Goal: Task Accomplishment & Management: Complete application form

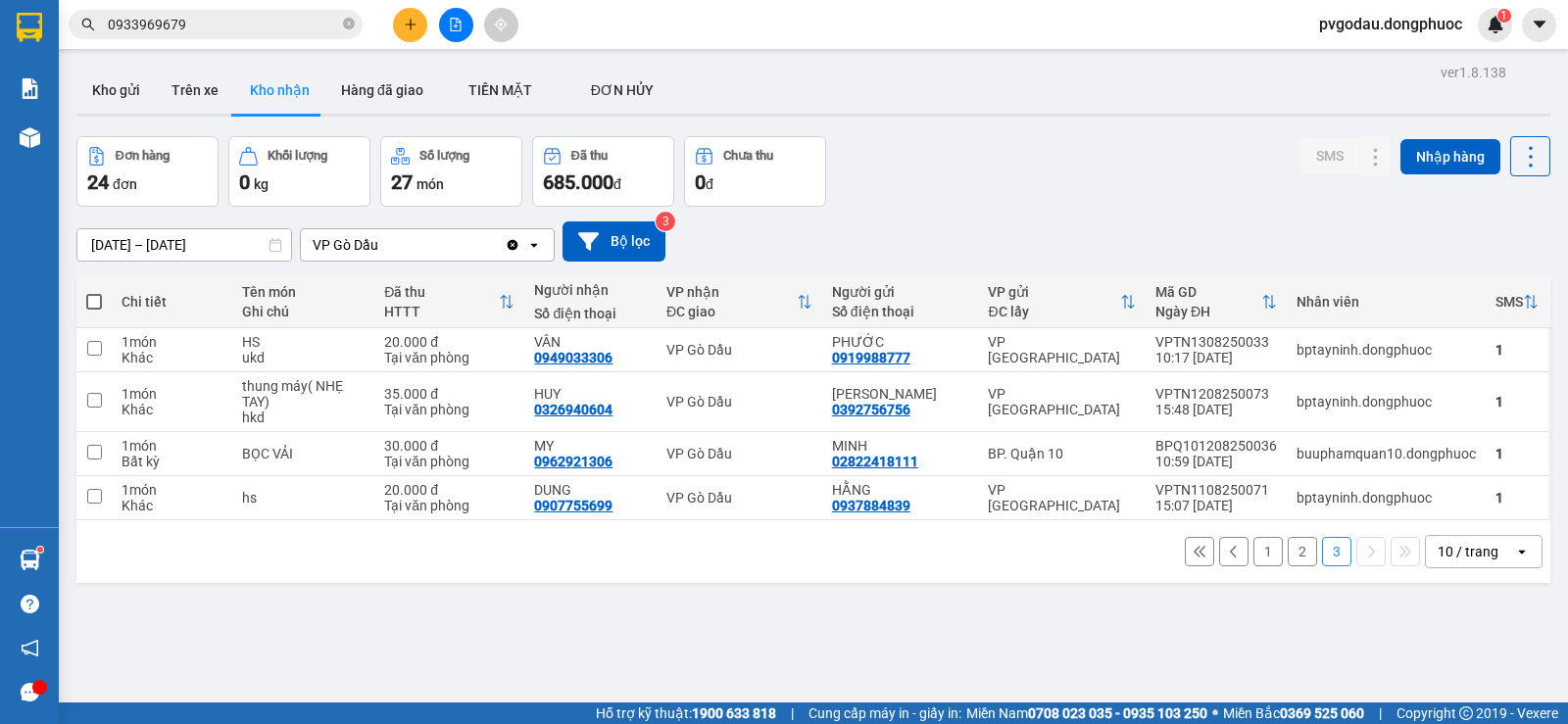
click at [405, 30] on icon "plus" at bounding box center [411, 25] width 14 height 14
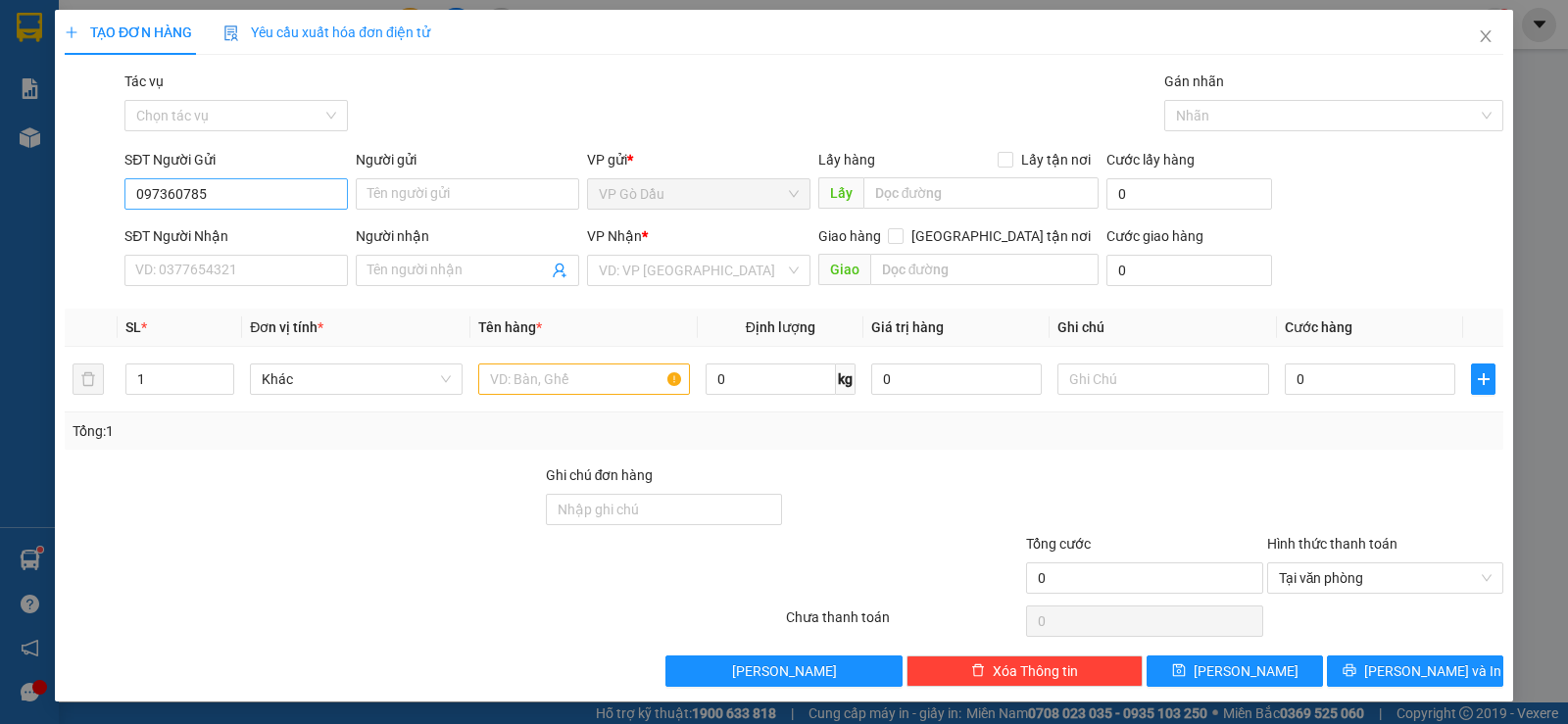
type input "0973607855"
click at [265, 230] on div "0973607855 - TUYẾT" at bounding box center [234, 233] width 198 height 22
type input "TUYẾT"
type input "0786910513"
type input "VIỆT"
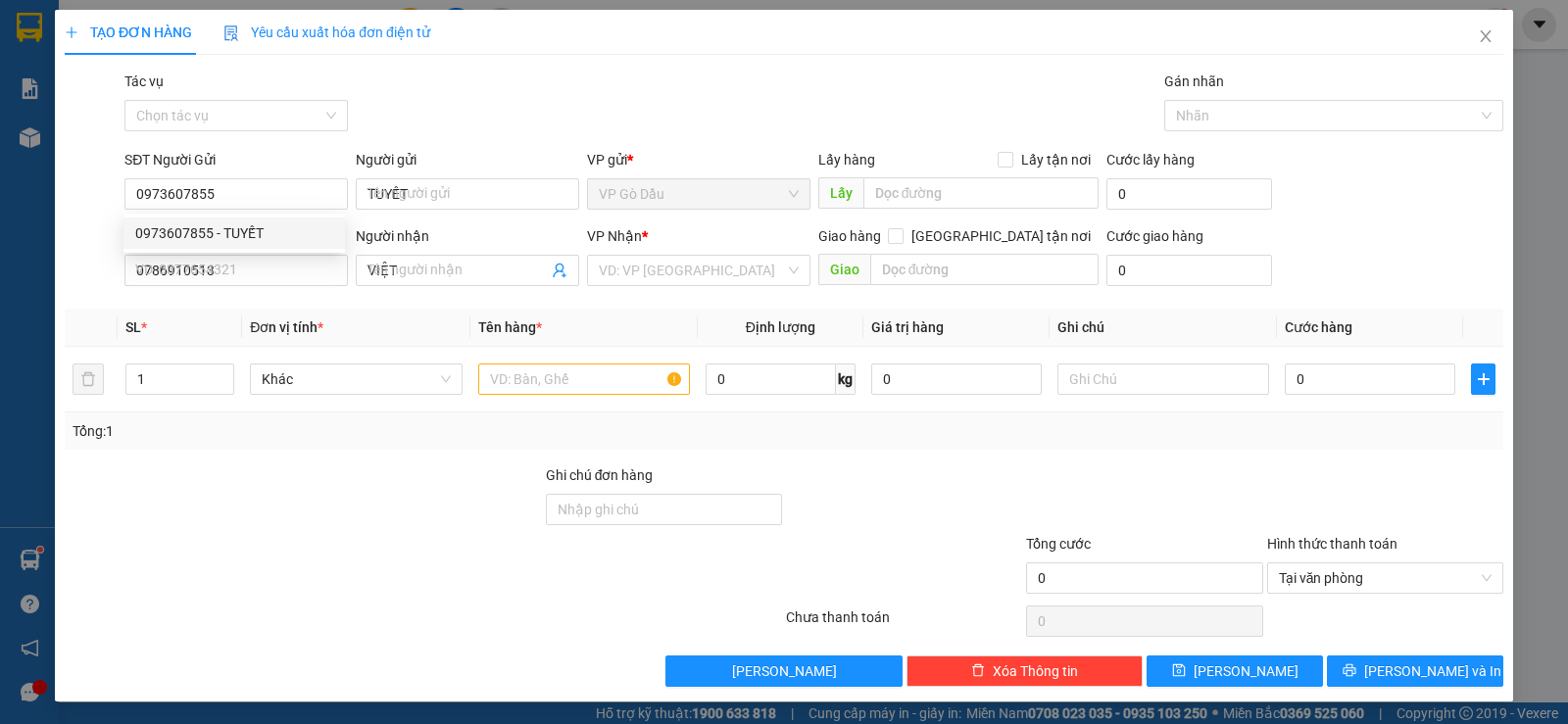
type input "40.000"
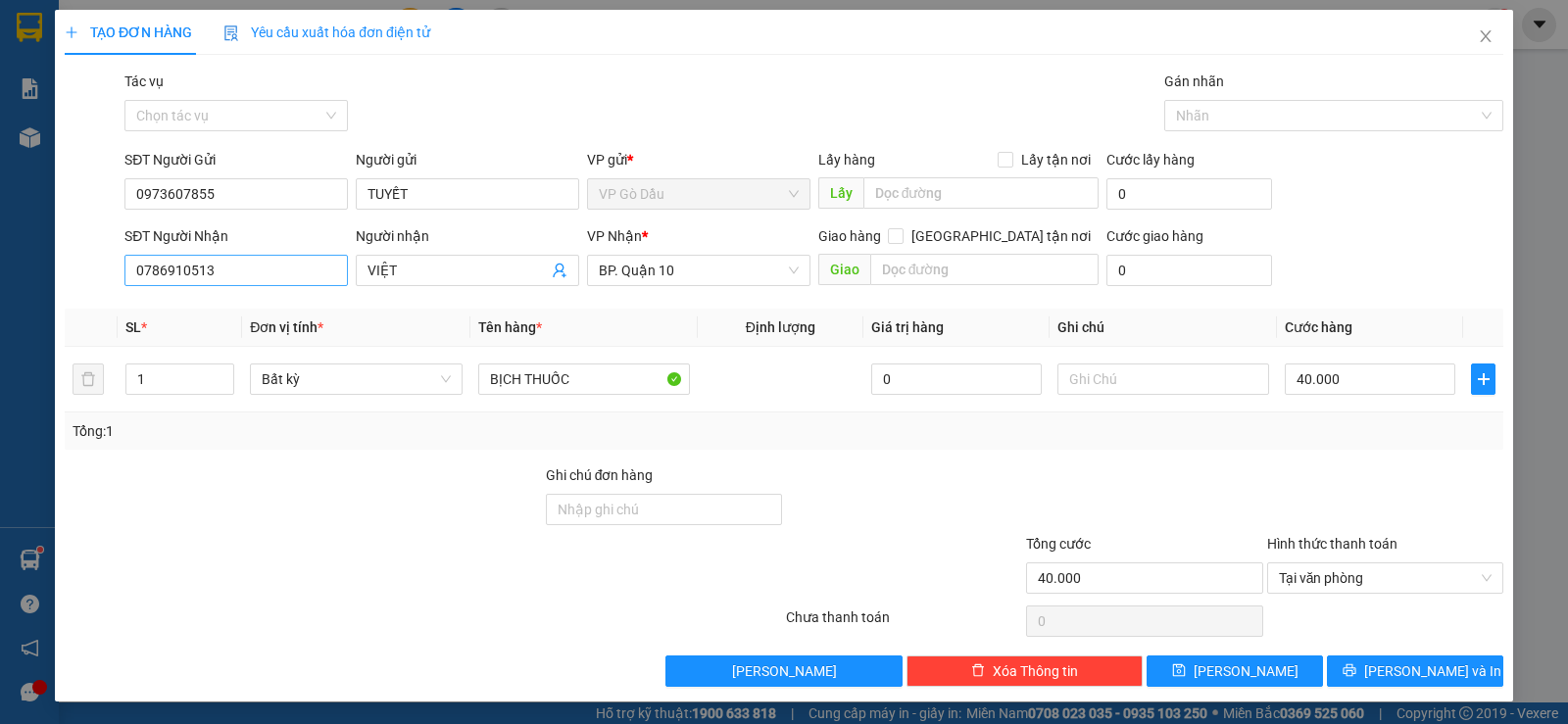
type input "0973607855"
click at [247, 259] on input "0786910513" at bounding box center [236, 271] width 224 height 32
type input "0901860516"
click at [449, 271] on input "VIỆT" at bounding box center [458, 271] width 180 height 22
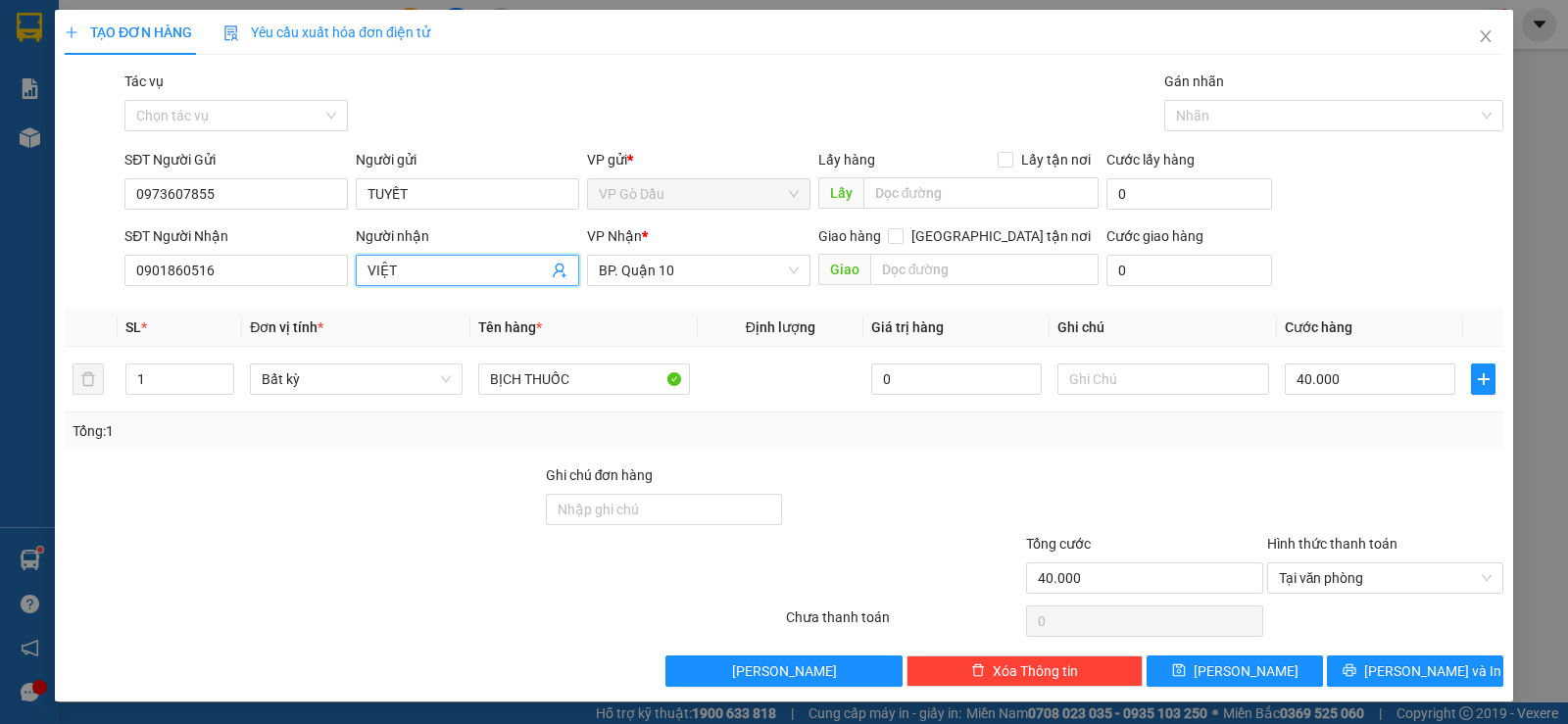
click at [449, 271] on input "VIỆT" at bounding box center [458, 271] width 180 height 22
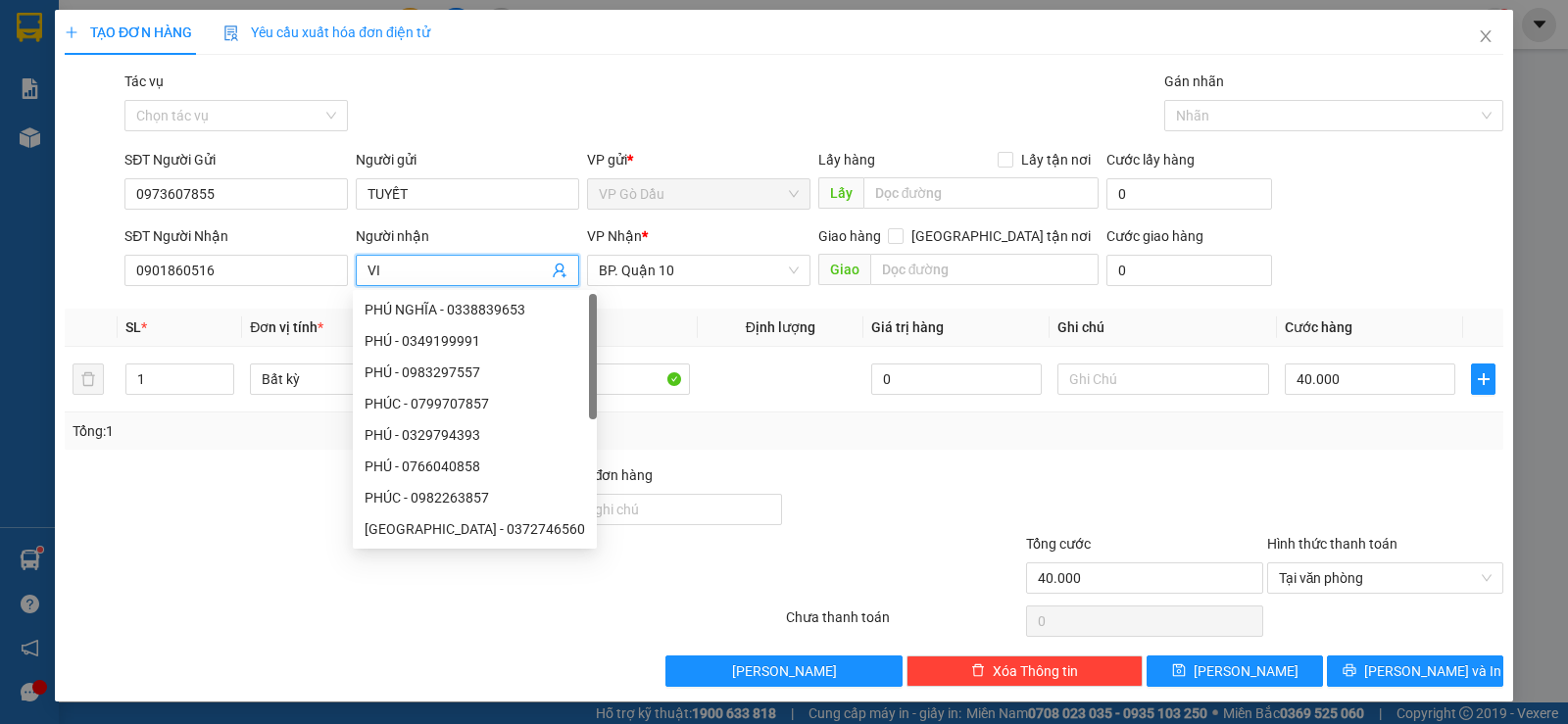
type input "V"
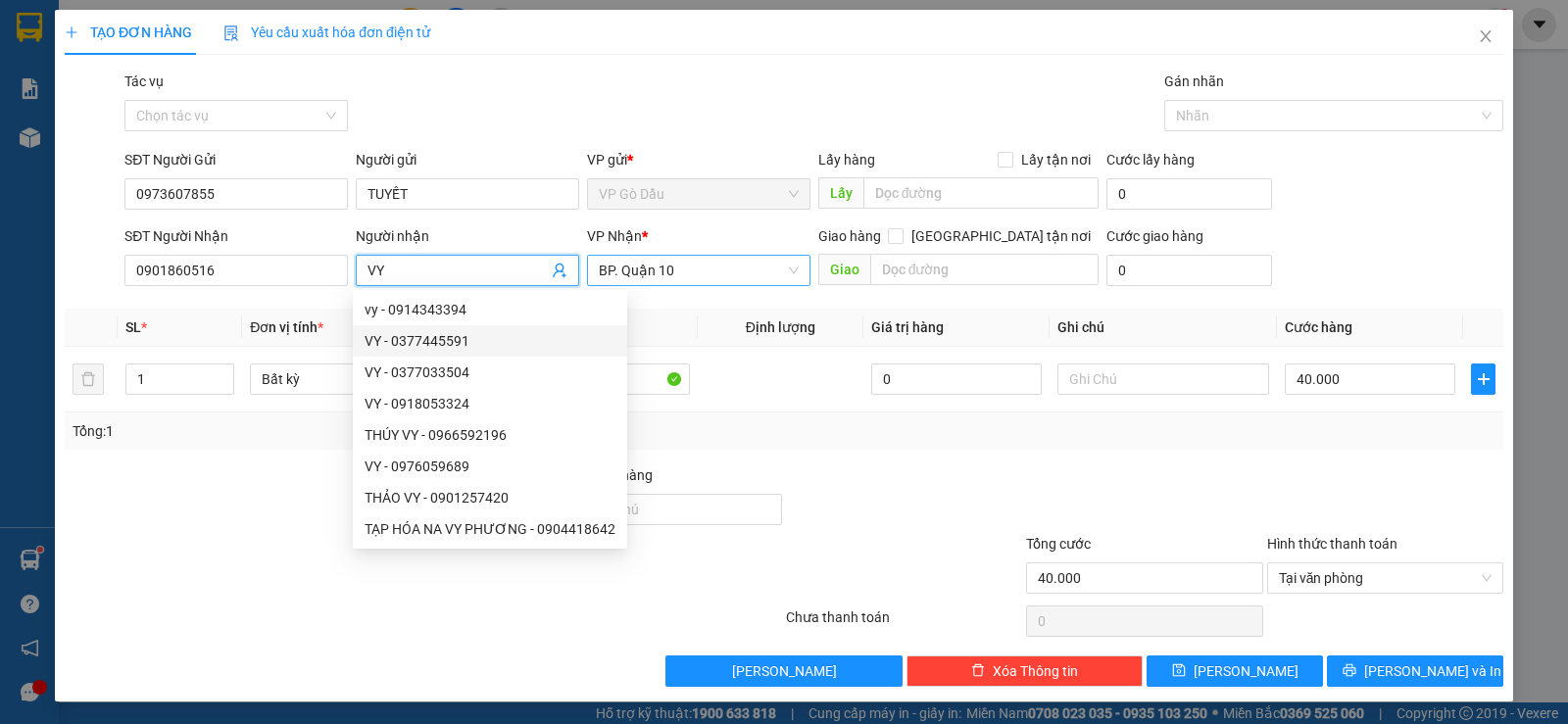
click at [678, 272] on span "BP. Quận 10" at bounding box center [698, 271] width 200 height 30
type input "VY"
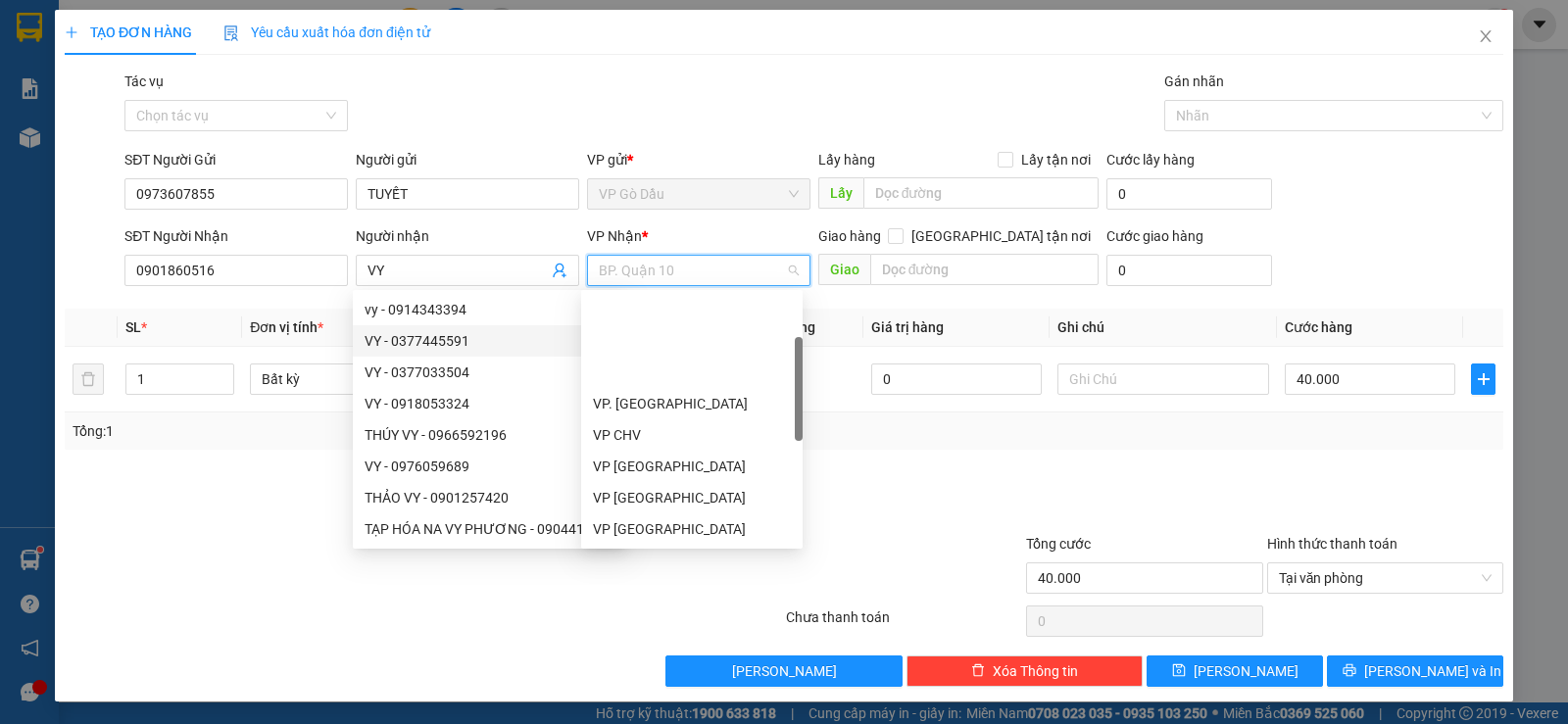
scroll to position [126, 0]
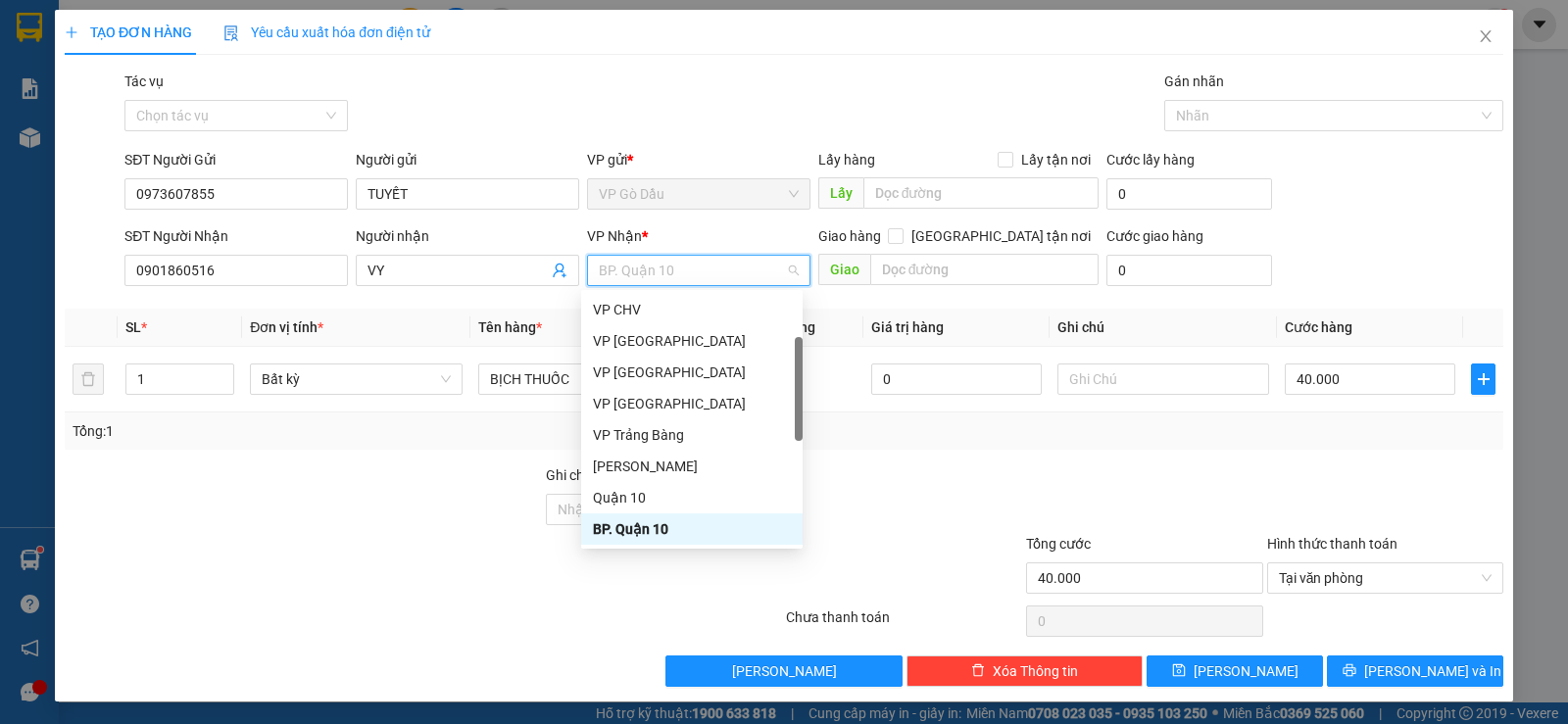
type input "A"
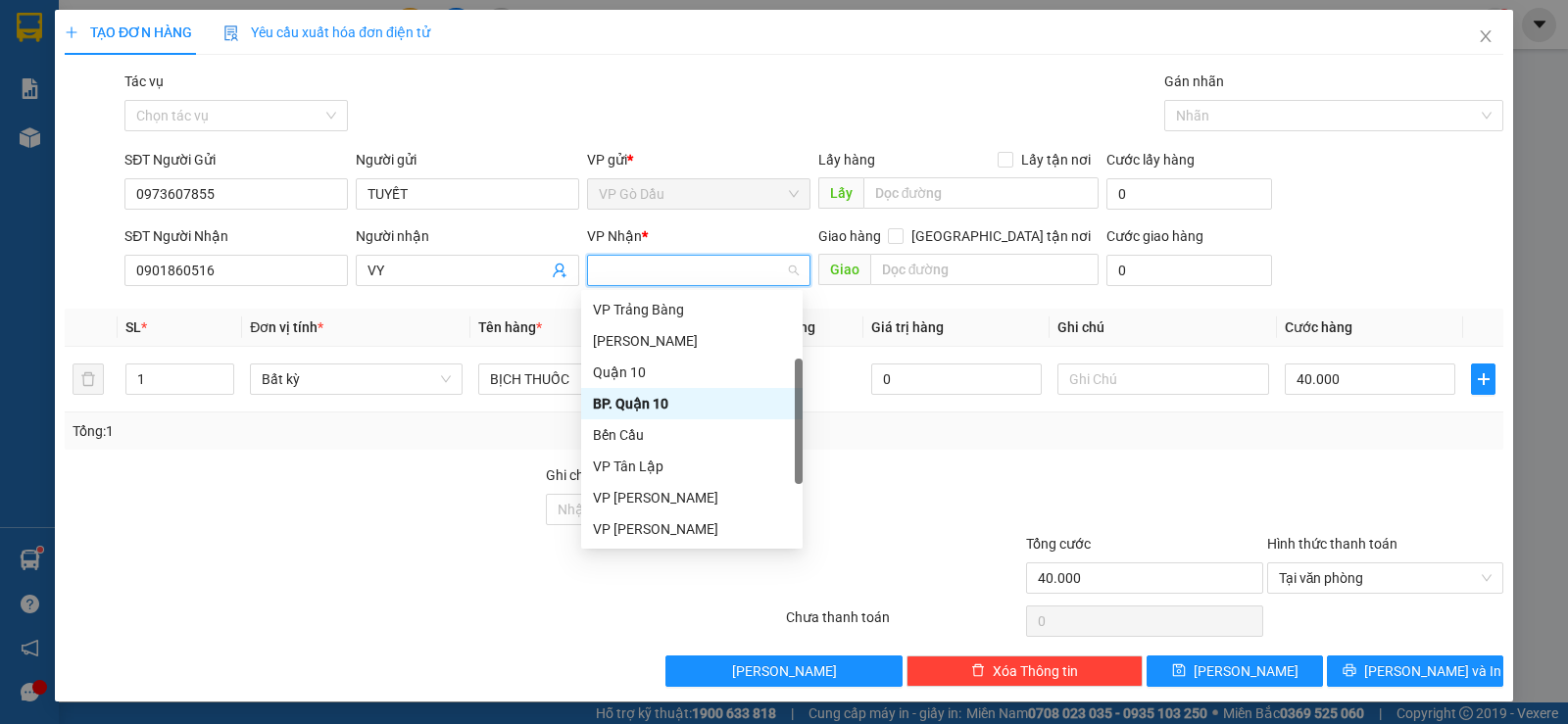
type input "Á"
type input "AS"
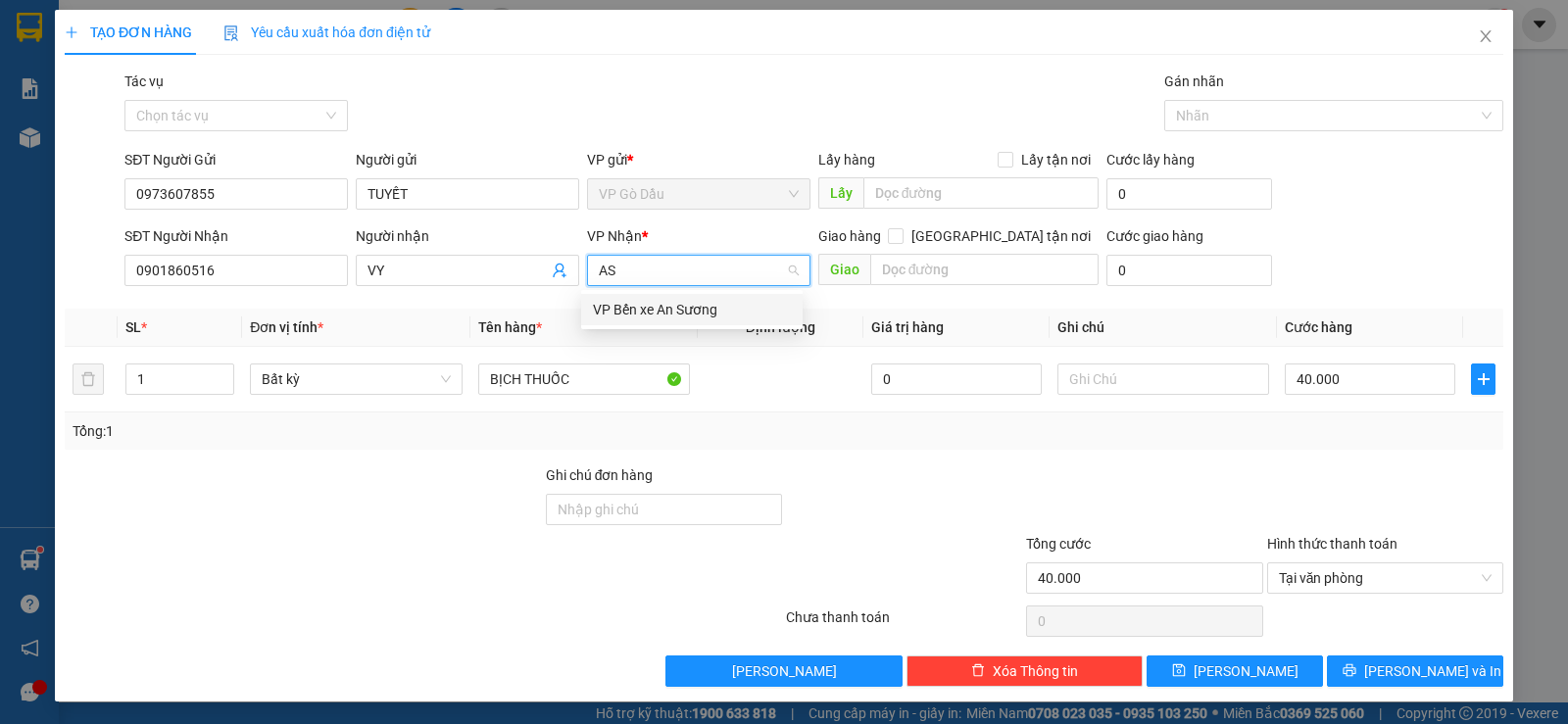
scroll to position [0, 0]
click at [650, 308] on div "VP Bến xe An Sương" at bounding box center [692, 310] width 198 height 22
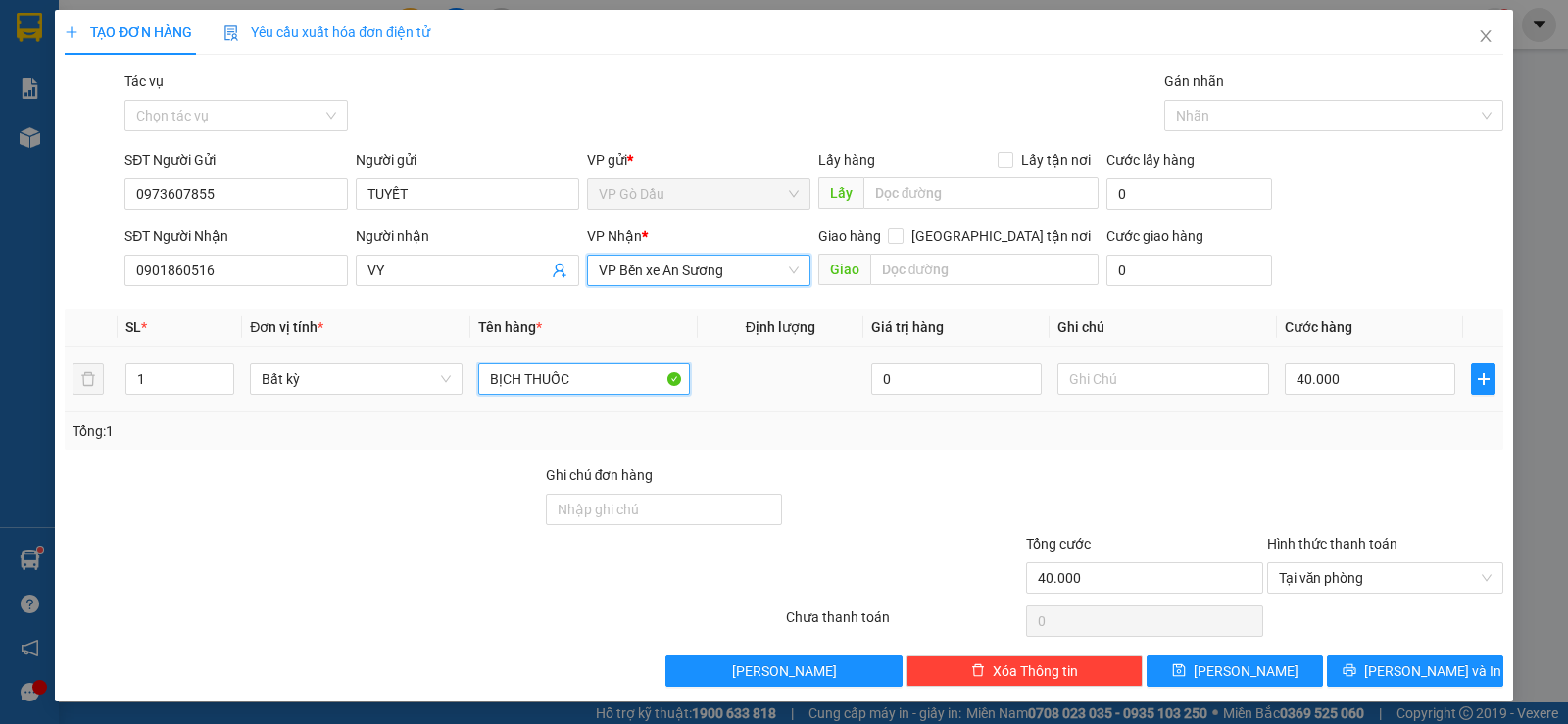
click at [584, 367] on input "BỊCH THUỐC" at bounding box center [584, 380] width 212 height 32
click at [584, 374] on input "BỊCH THUỐC" at bounding box center [584, 380] width 212 height 32
click at [584, 376] on input "BỊCH THUỐC" at bounding box center [584, 380] width 212 height 32
click at [584, 377] on input "BỊCH THUỐC" at bounding box center [584, 380] width 212 height 32
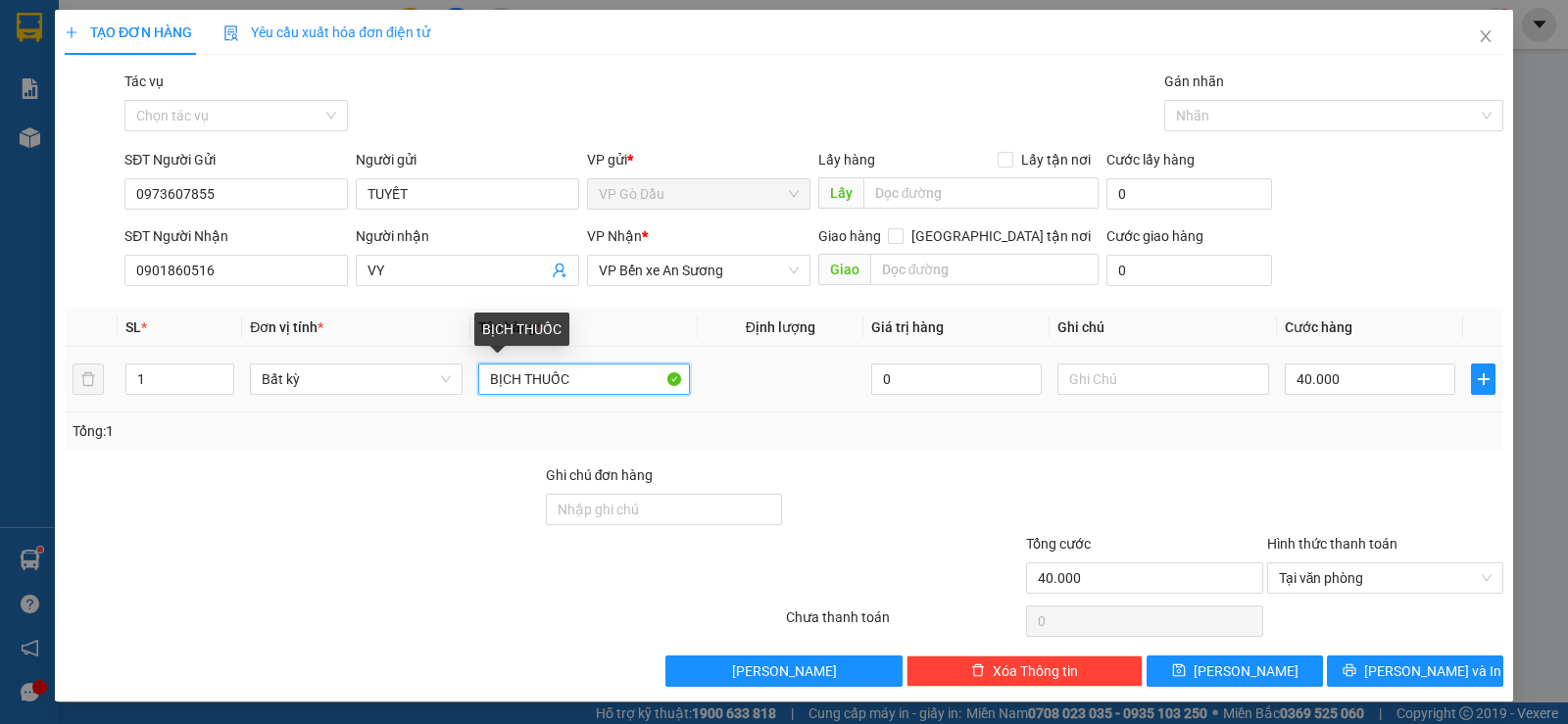
click at [596, 377] on input "BỊCH THUỐC" at bounding box center [584, 380] width 212 height 32
type input "B"
type input "H"
type input "HỘP LK"
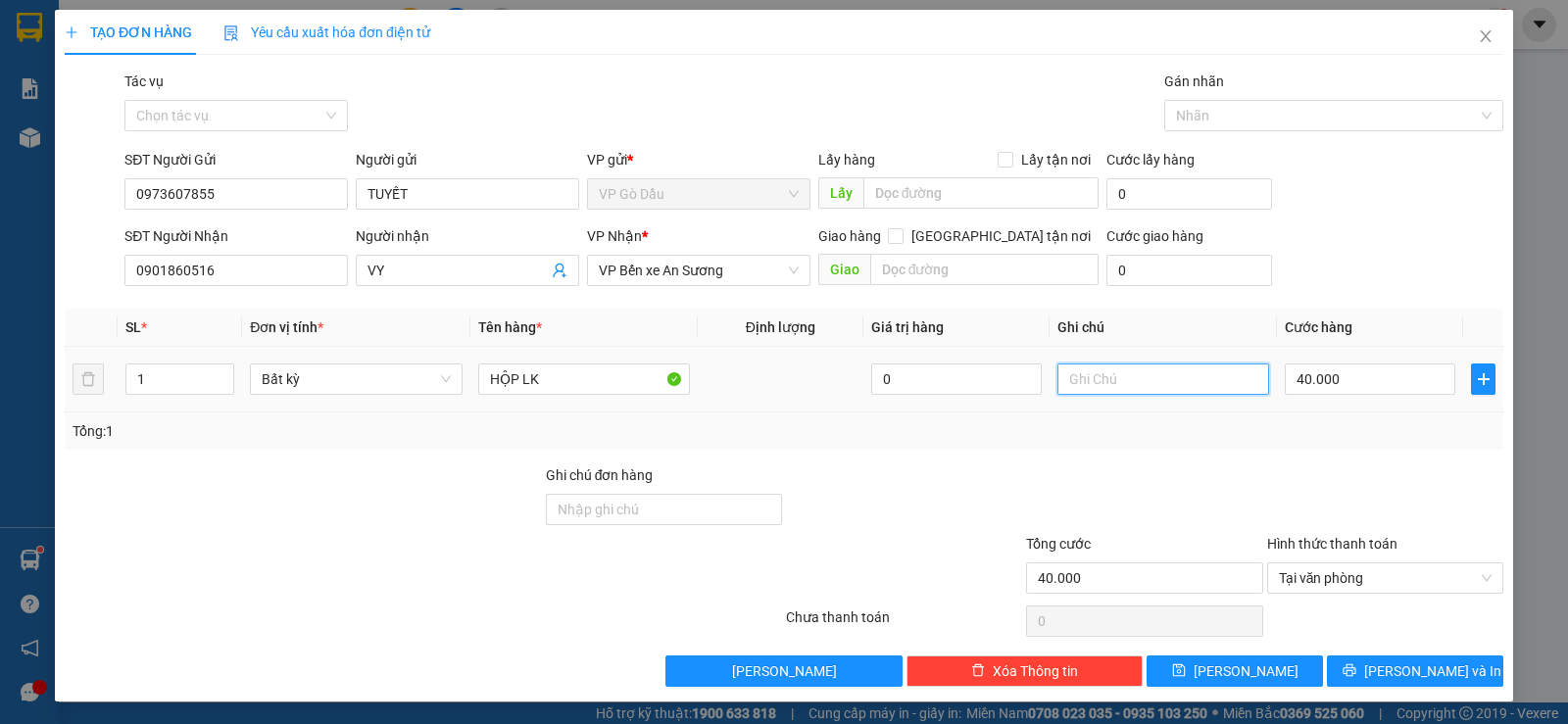
click at [1139, 378] on input "text" at bounding box center [1163, 380] width 212 height 32
type input "HKĐ"
click at [1348, 377] on input "40.000" at bounding box center [1370, 380] width 170 height 32
type input "2"
type input "20"
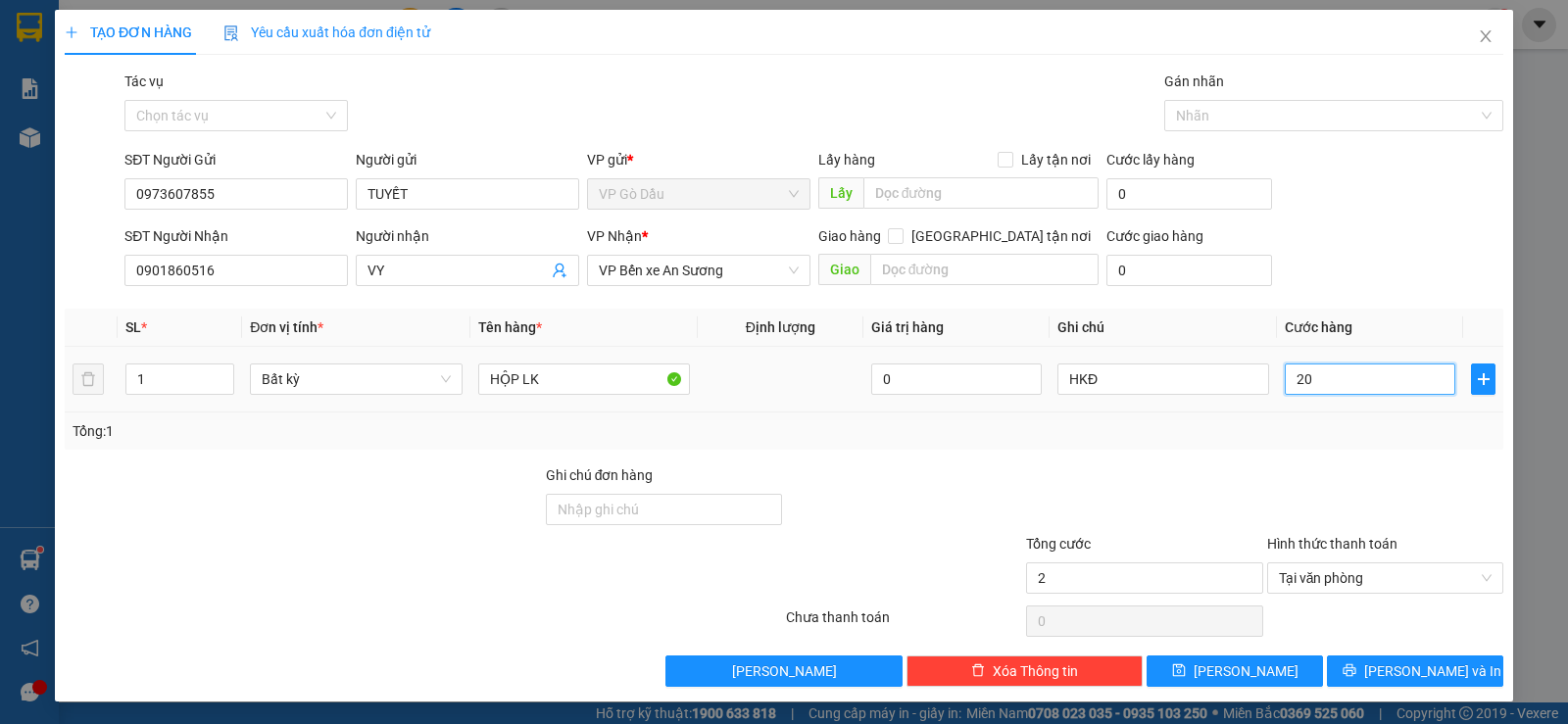
type input "20"
click at [1291, 488] on div at bounding box center [1385, 498] width 240 height 68
type input "20.000"
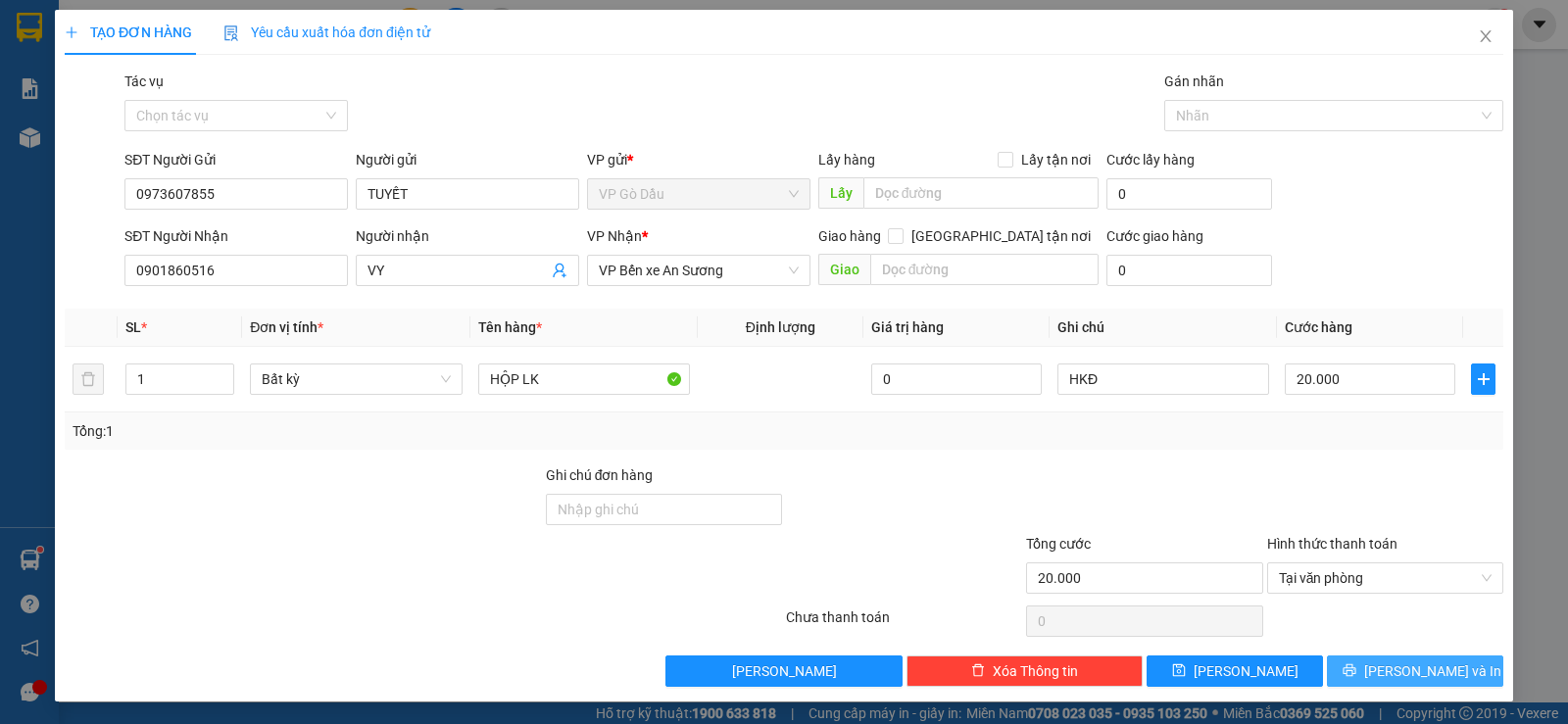
click at [1392, 674] on span "[PERSON_NAME] và In" at bounding box center [1432, 672] width 138 height 22
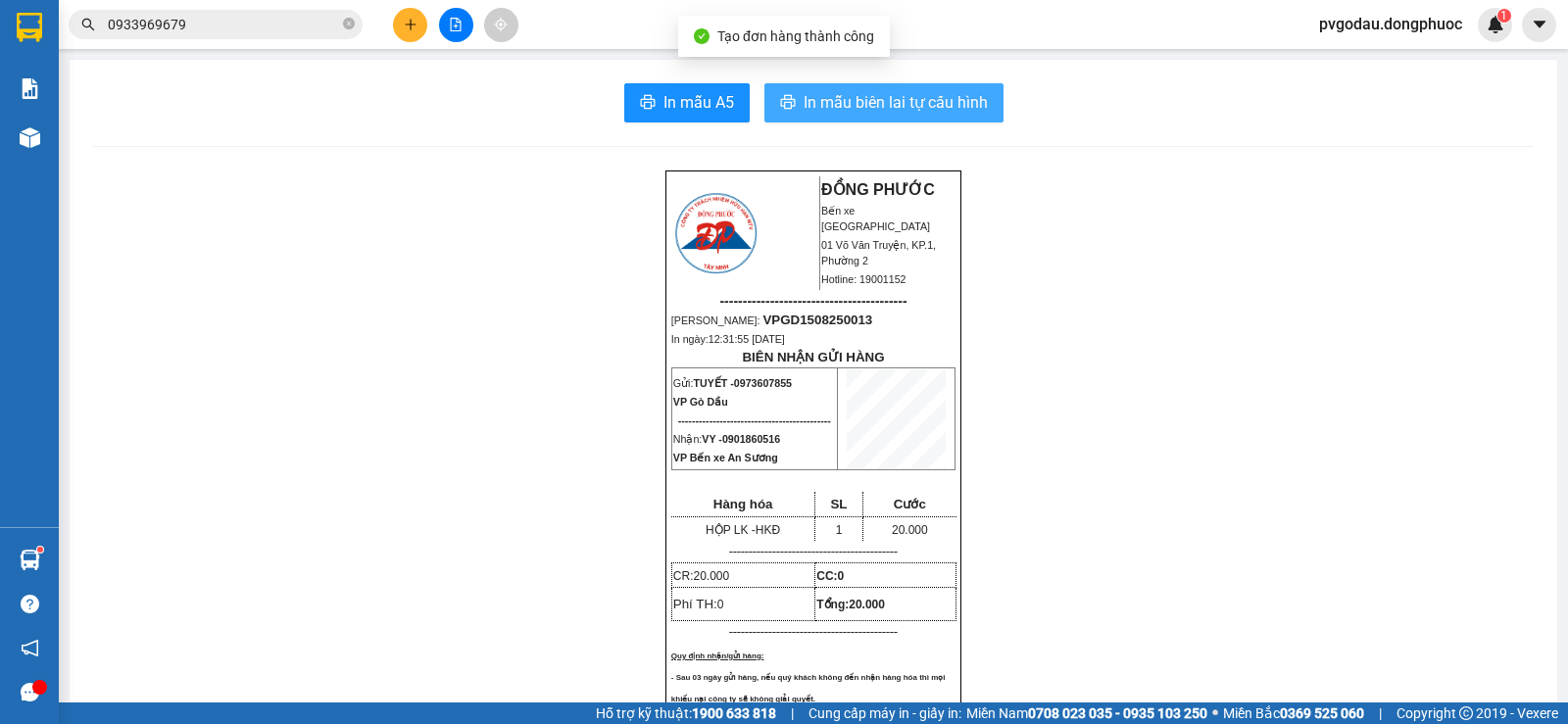
click at [851, 108] on span "In mẫu biên lai tự cấu hình" at bounding box center [895, 102] width 184 height 25
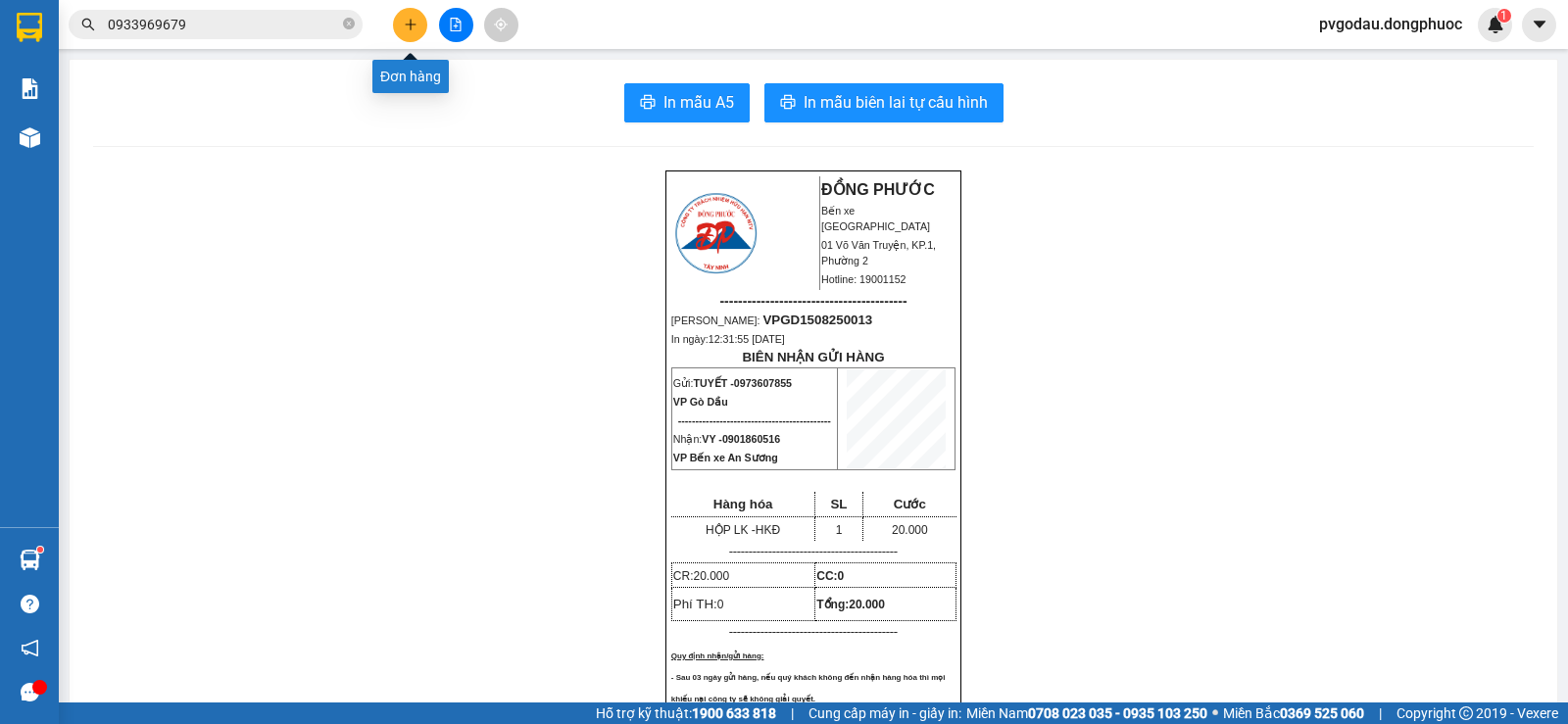
click at [399, 31] on button at bounding box center [410, 25] width 35 height 35
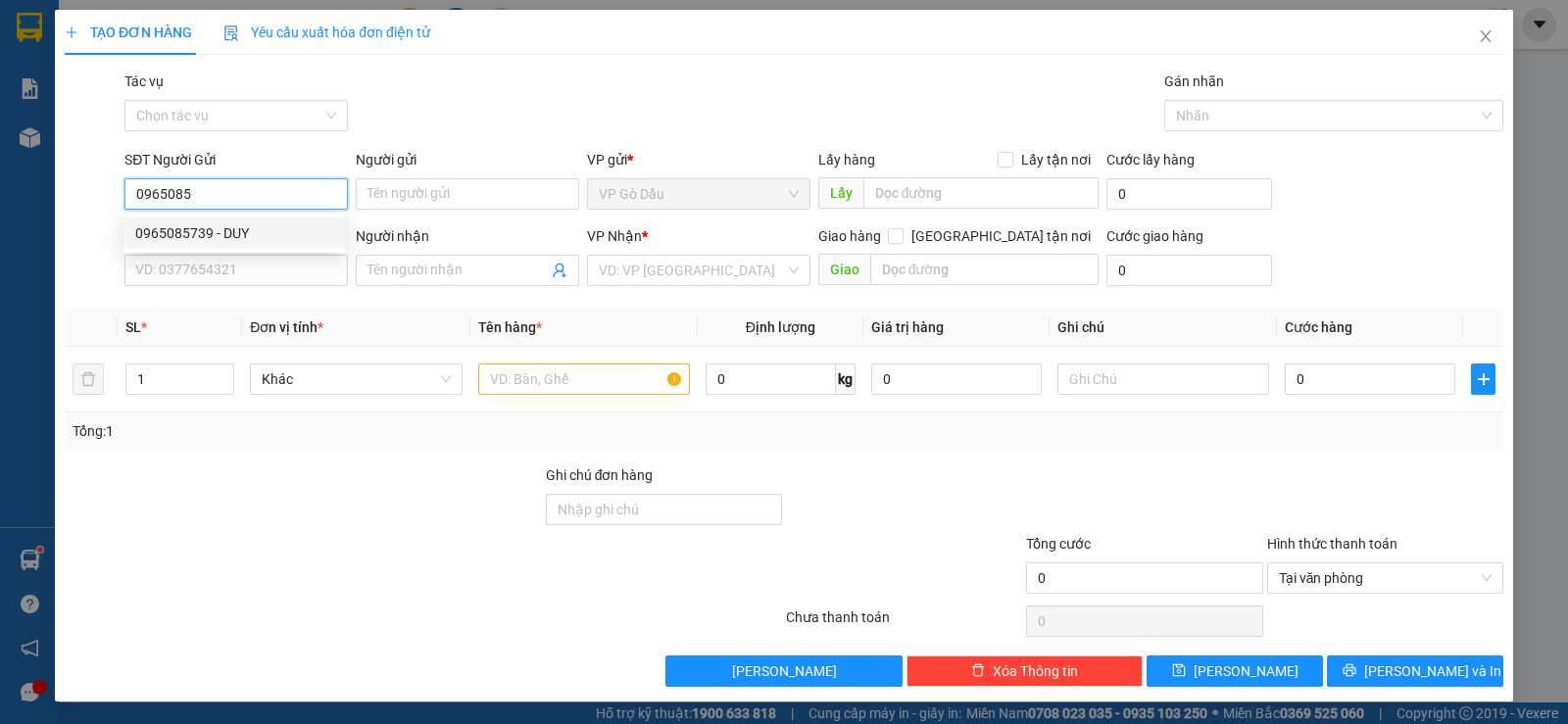
click at [241, 232] on div "0965085739 - DUY" at bounding box center [234, 233] width 198 height 22
type input "0965085739"
type input "DUY"
type input "0918585029"
type input "DŨNG"
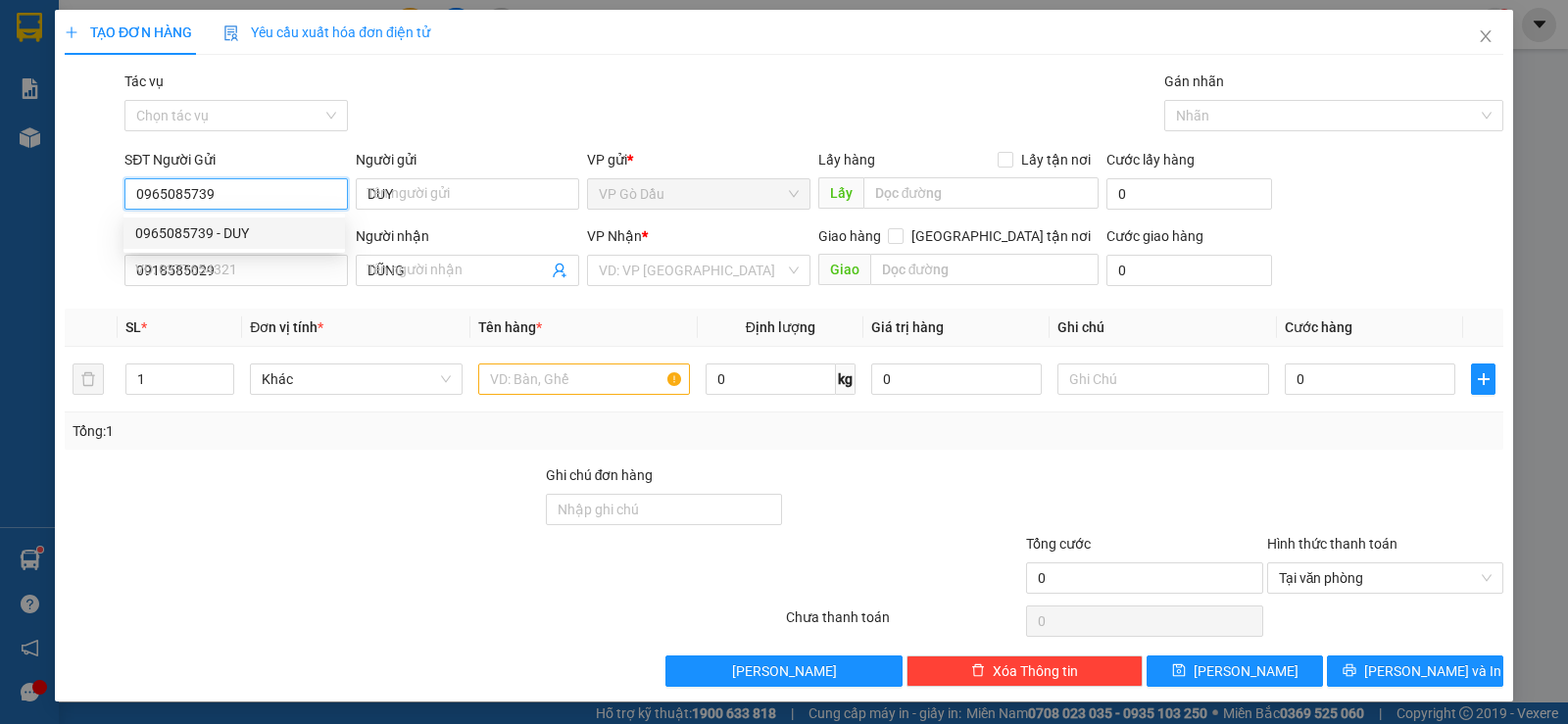
type input "20.000"
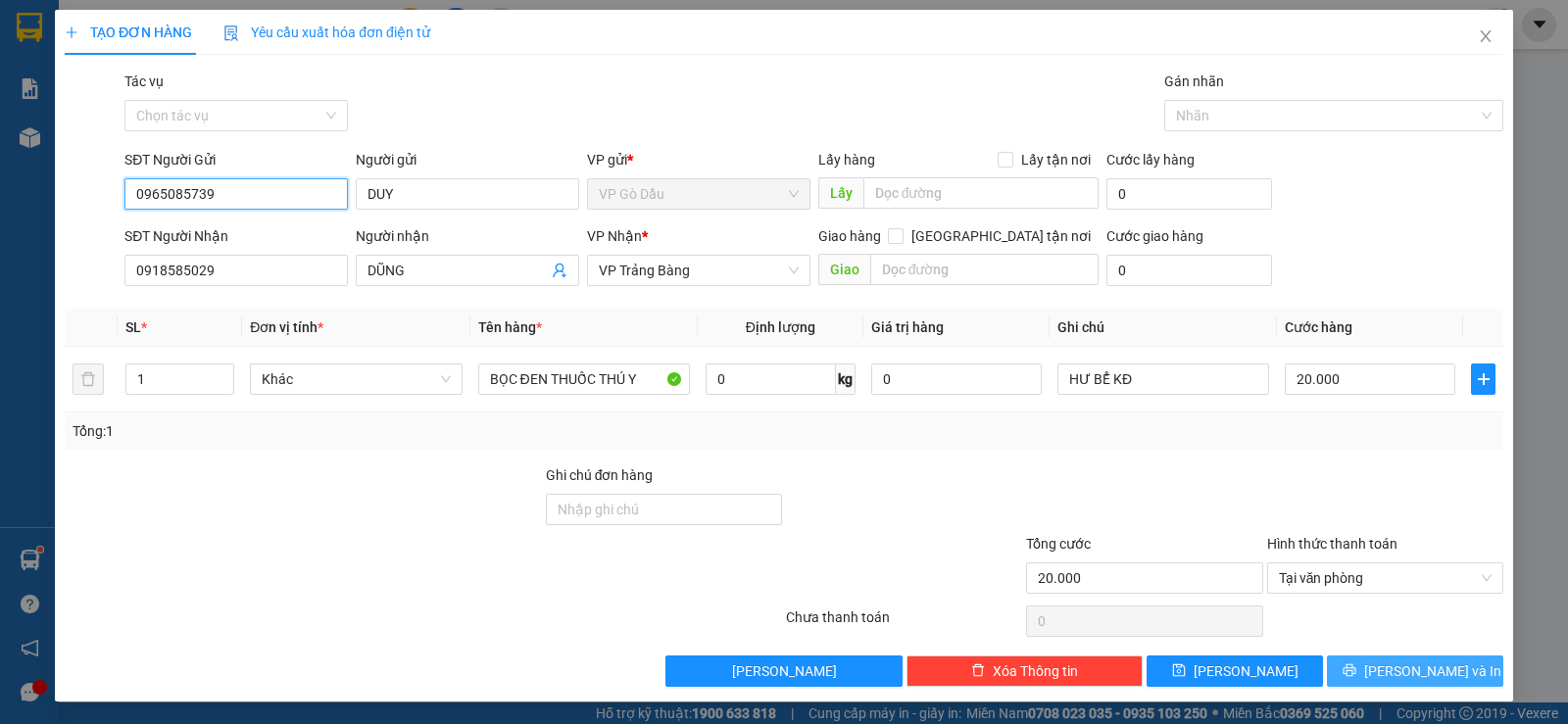
type input "0965085739"
click at [1410, 674] on span "[PERSON_NAME] và In" at bounding box center [1432, 672] width 138 height 22
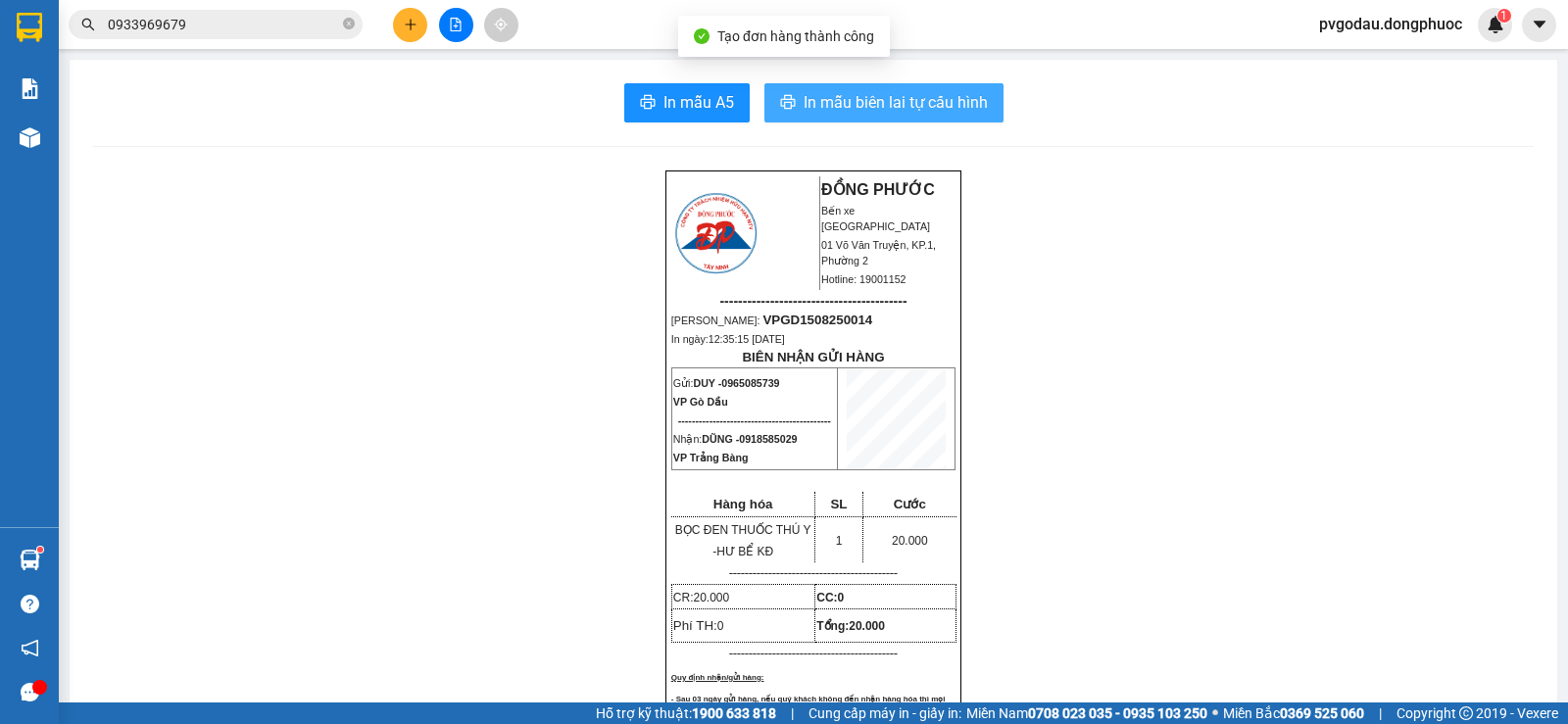
click at [844, 101] on span "In mẫu biên lai tự cấu hình" at bounding box center [895, 102] width 184 height 25
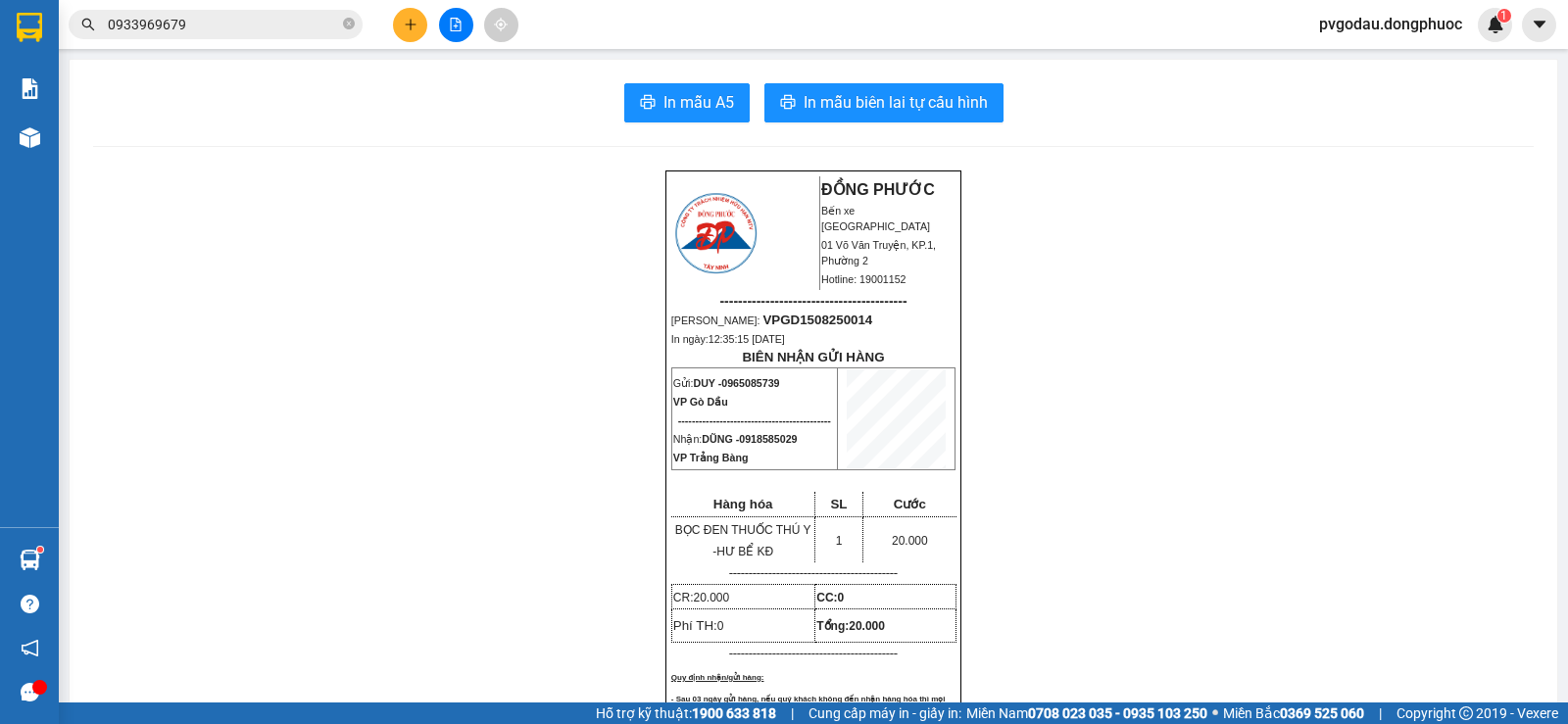
click at [274, 31] on input "0933969679" at bounding box center [224, 25] width 231 height 22
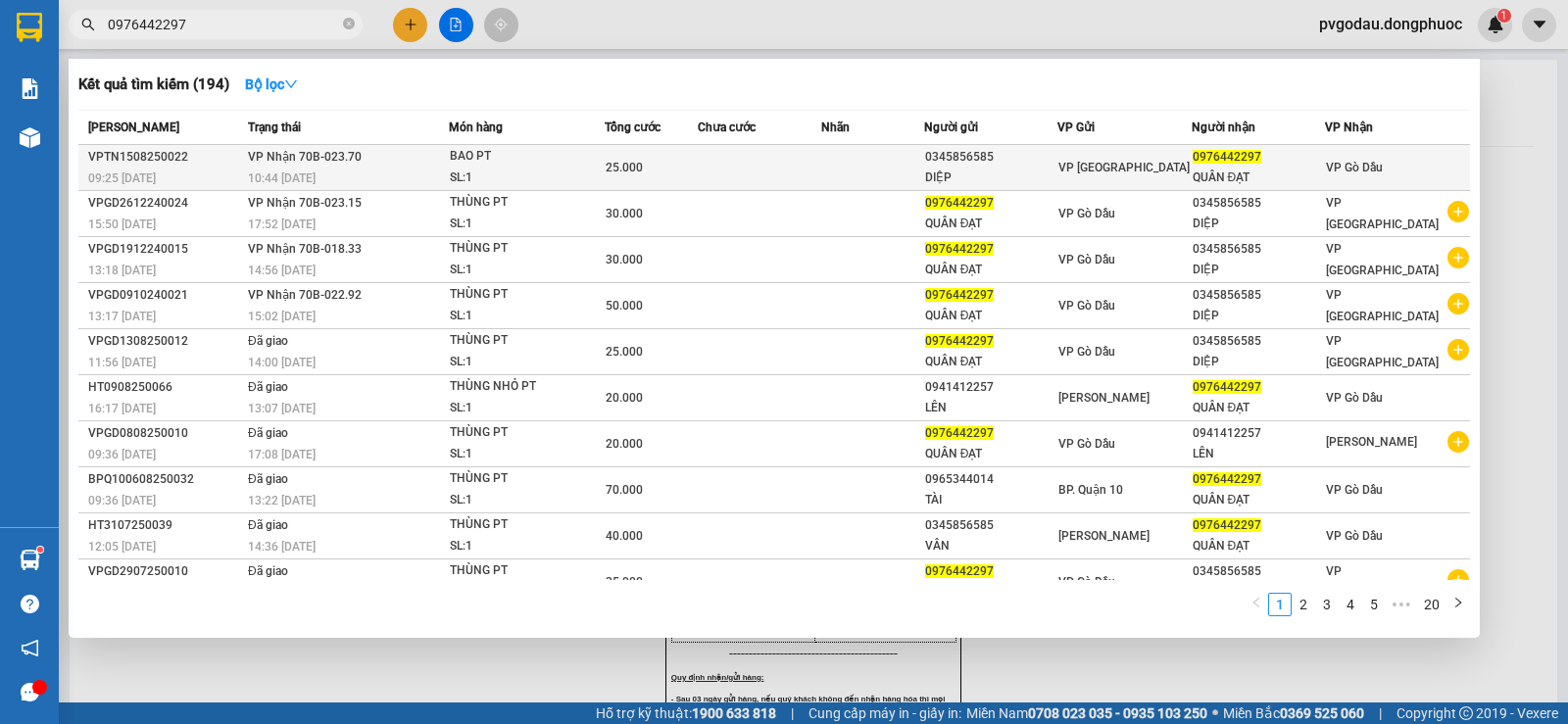
type input "0976442297"
click at [611, 182] on td "25.000" at bounding box center [650, 168] width 92 height 46
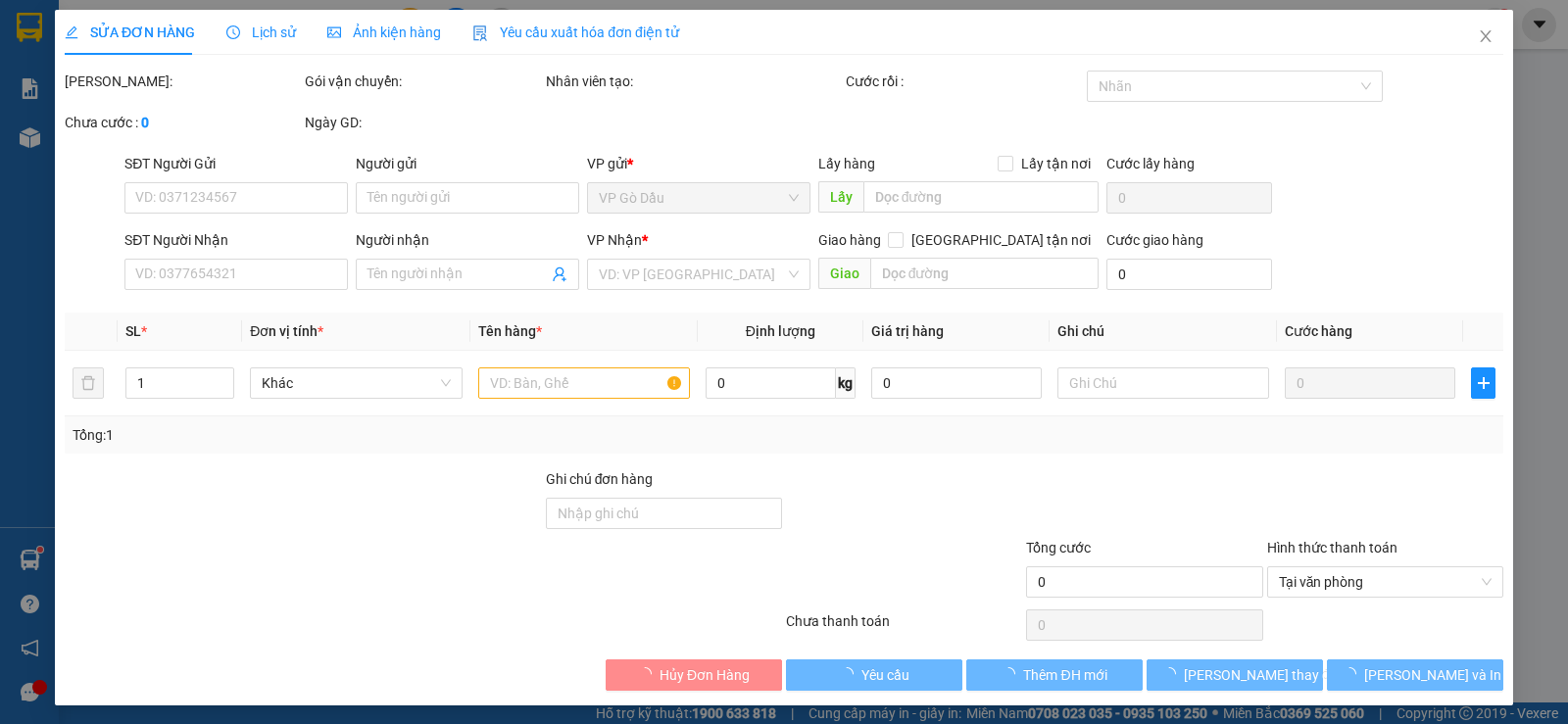
type input "0345856585"
type input "DIỆP"
type input "0976442297"
type input "QUÂN ĐẠT"
type input "25.000"
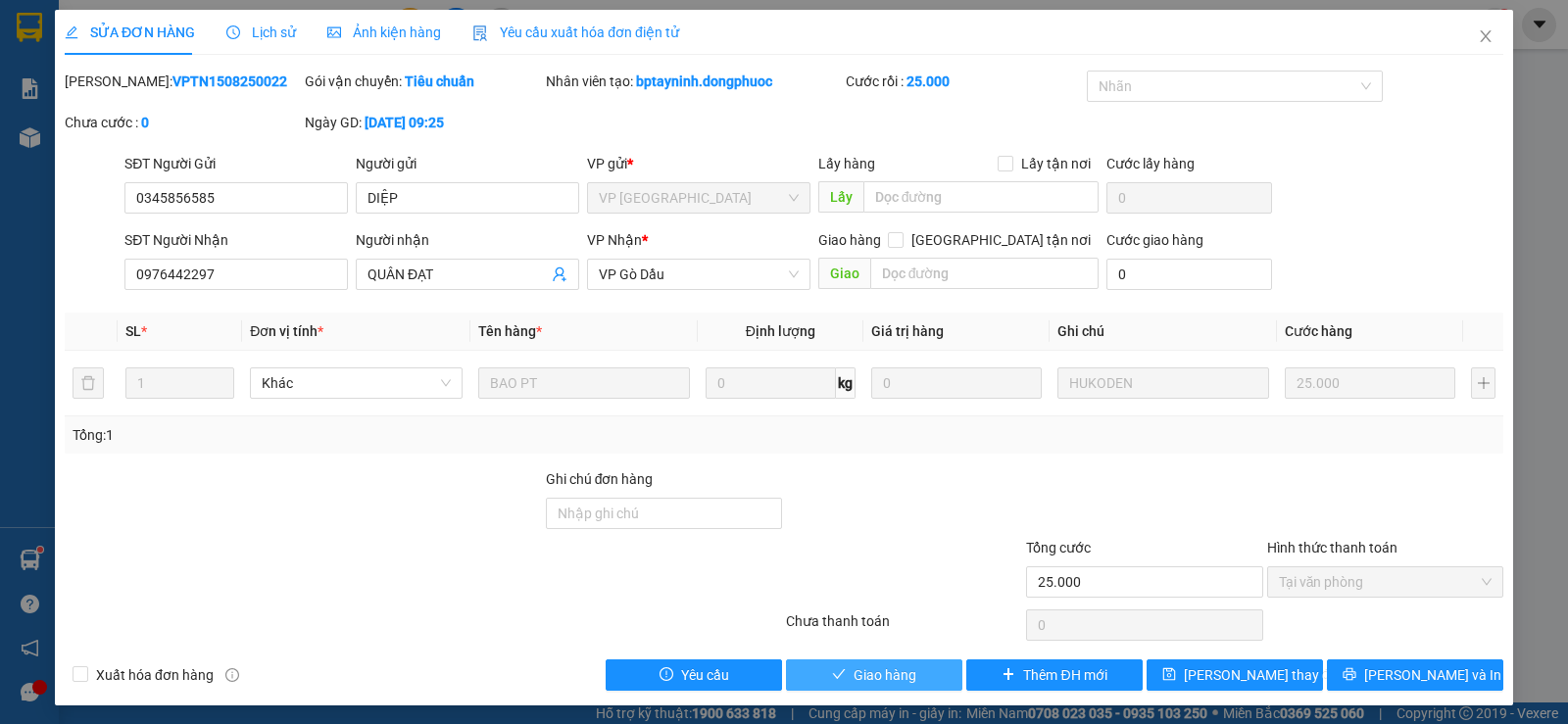
click at [878, 673] on span "Giao hàng" at bounding box center [884, 676] width 62 height 22
